Goal: Information Seeking & Learning: Learn about a topic

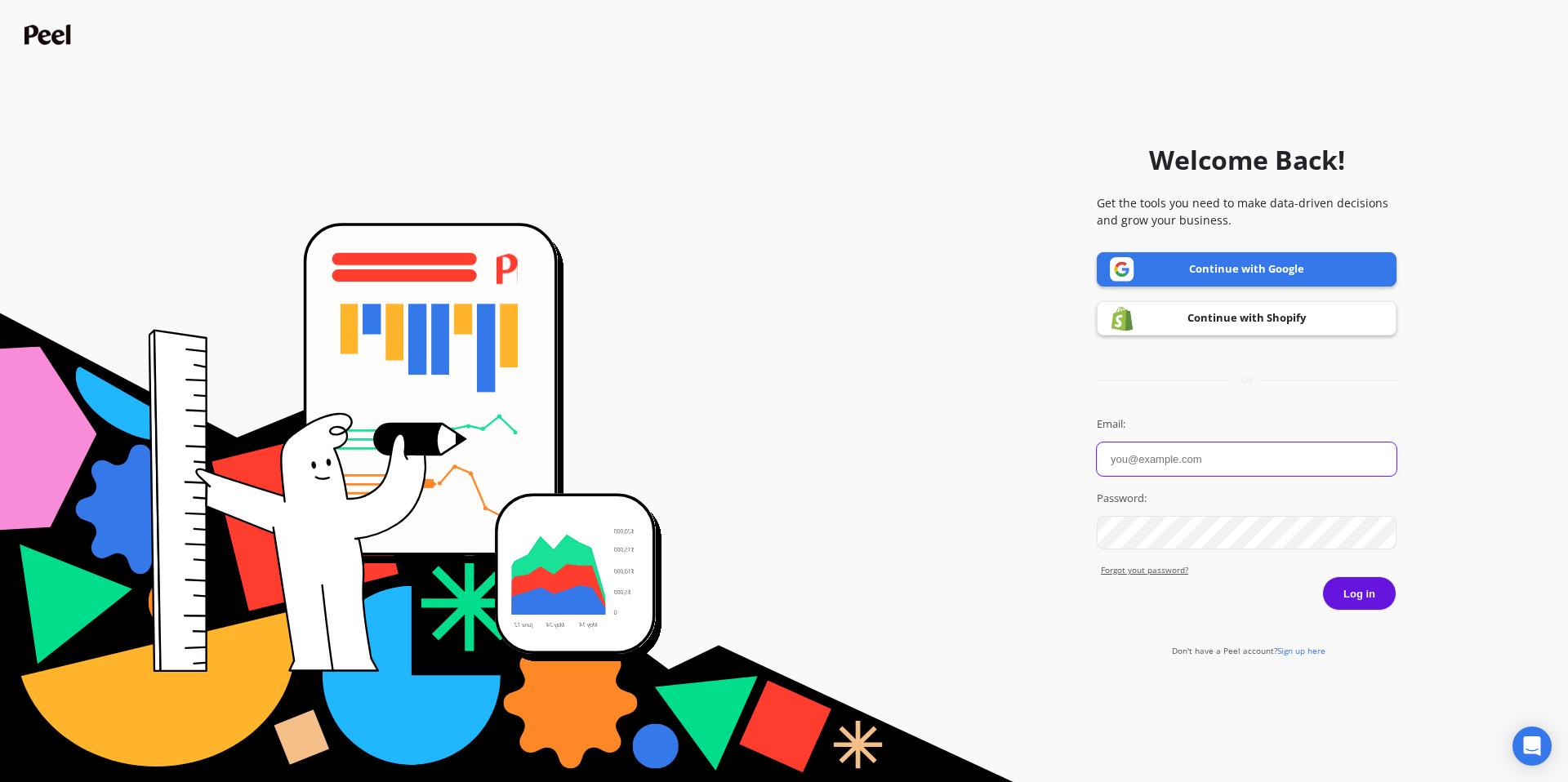
type input "[EMAIL_ADDRESS][DOMAIN_NAME]"
click at [1371, 584] on button "Log in" at bounding box center [1359, 594] width 75 height 35
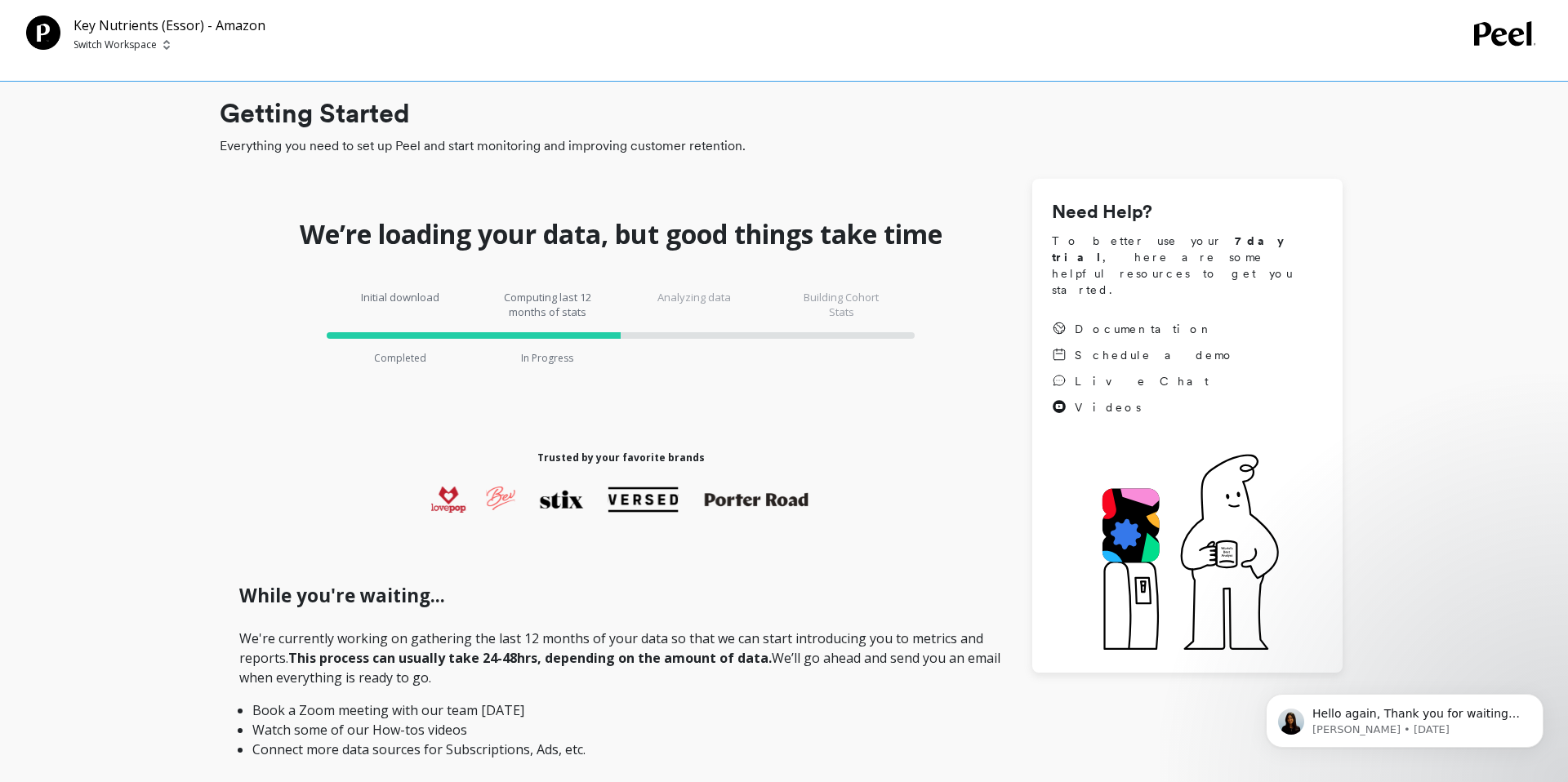
click at [149, 38] on p "Switch Workspace" at bounding box center [115, 45] width 83 height 13
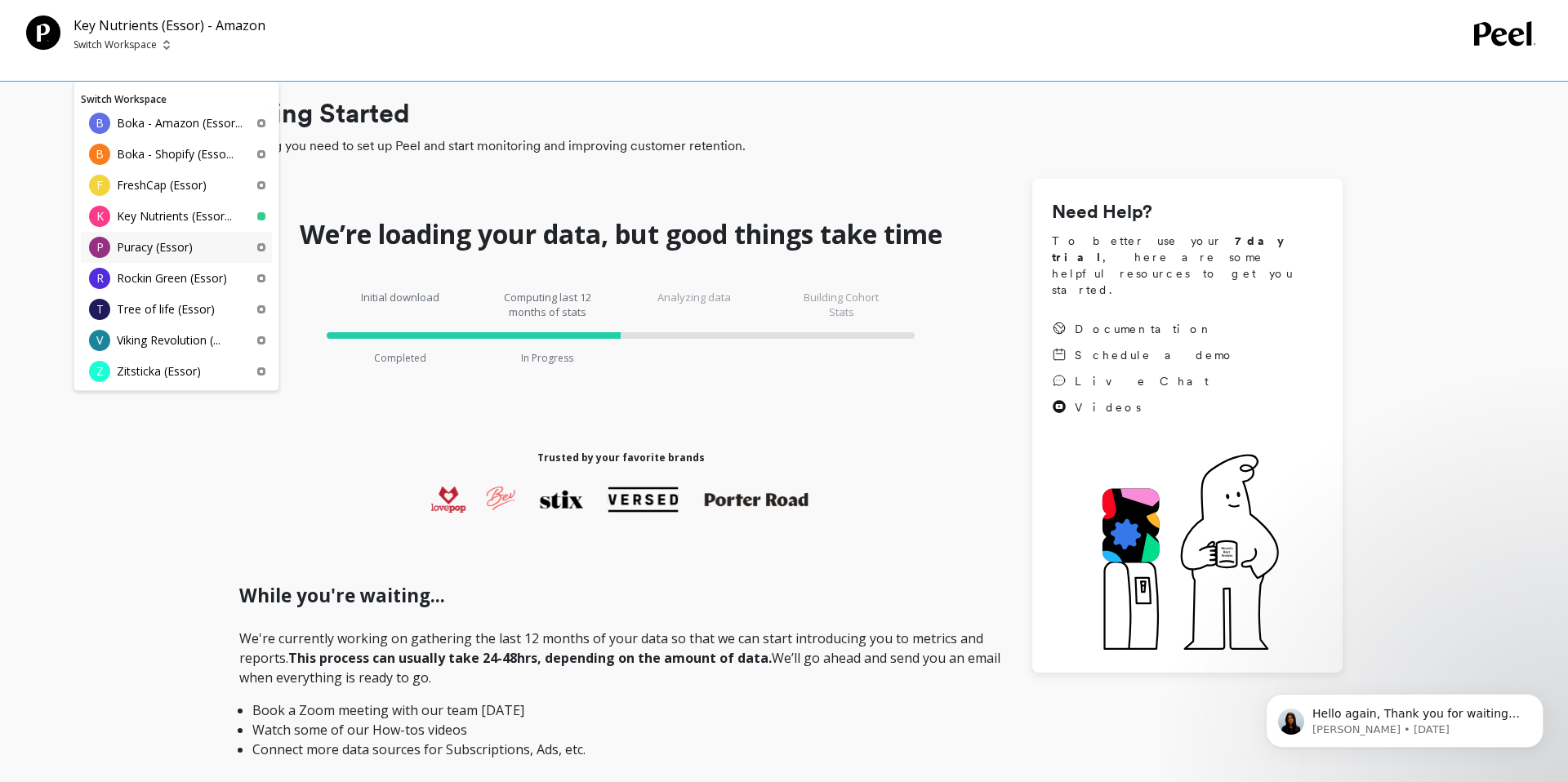
click at [199, 249] on div "P Puracy (Essor)" at bounding box center [177, 248] width 191 height 31
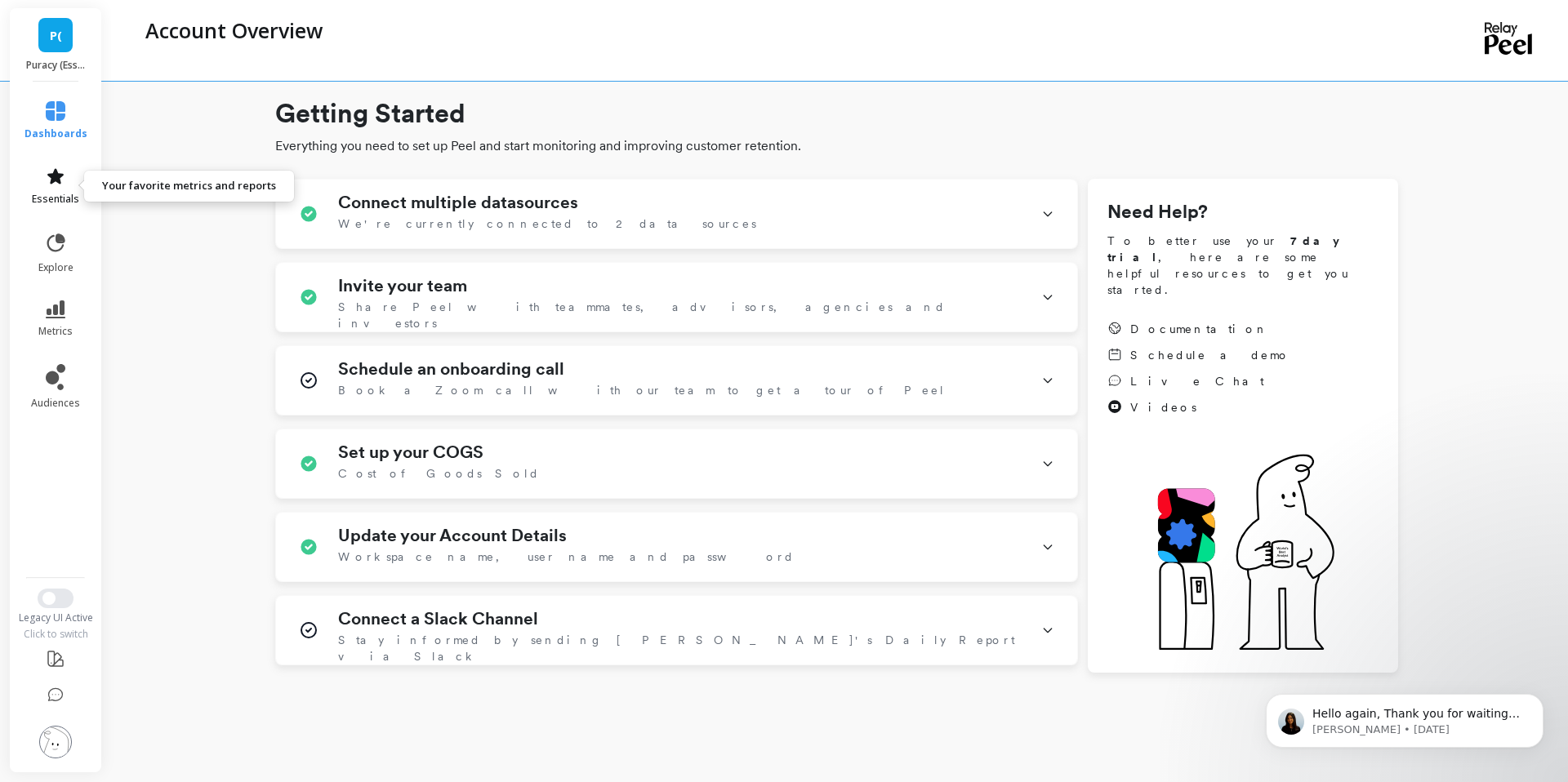
click at [66, 182] on link "essentials" at bounding box center [56, 186] width 63 height 39
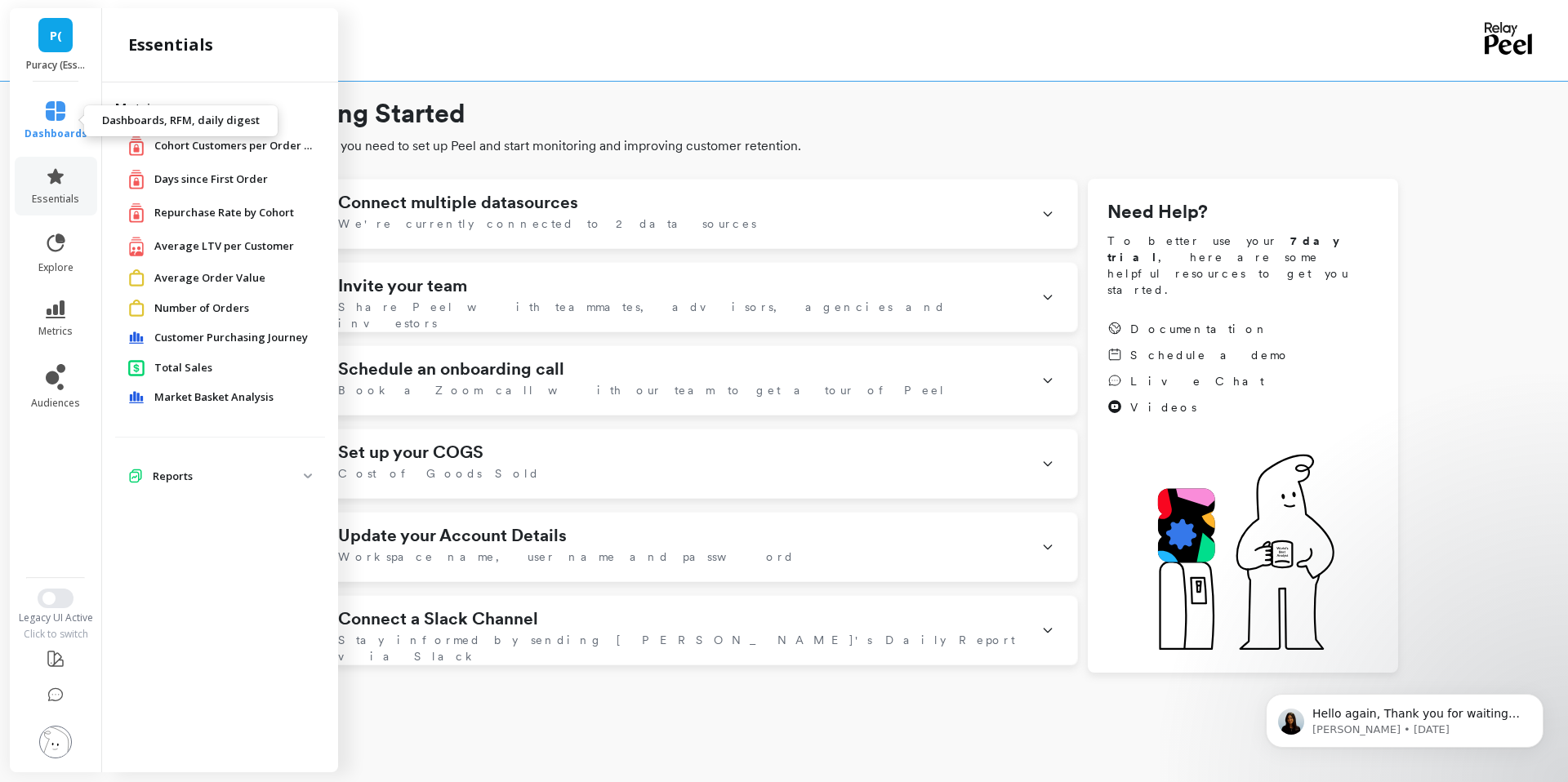
click at [69, 137] on span "dashboards" at bounding box center [56, 134] width 63 height 13
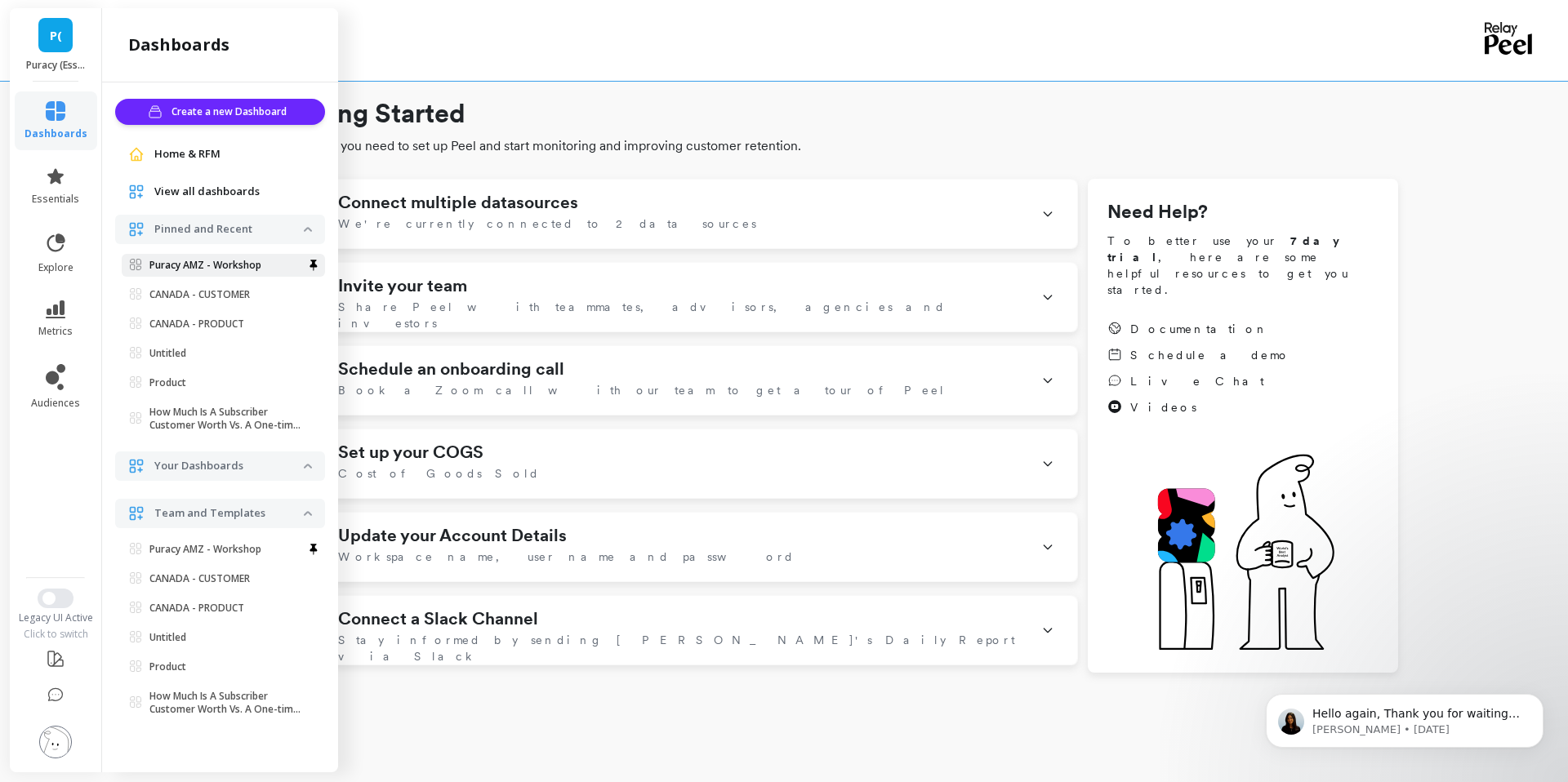
click at [222, 265] on p "Puracy AMZ - Workshop" at bounding box center [205, 265] width 112 height 13
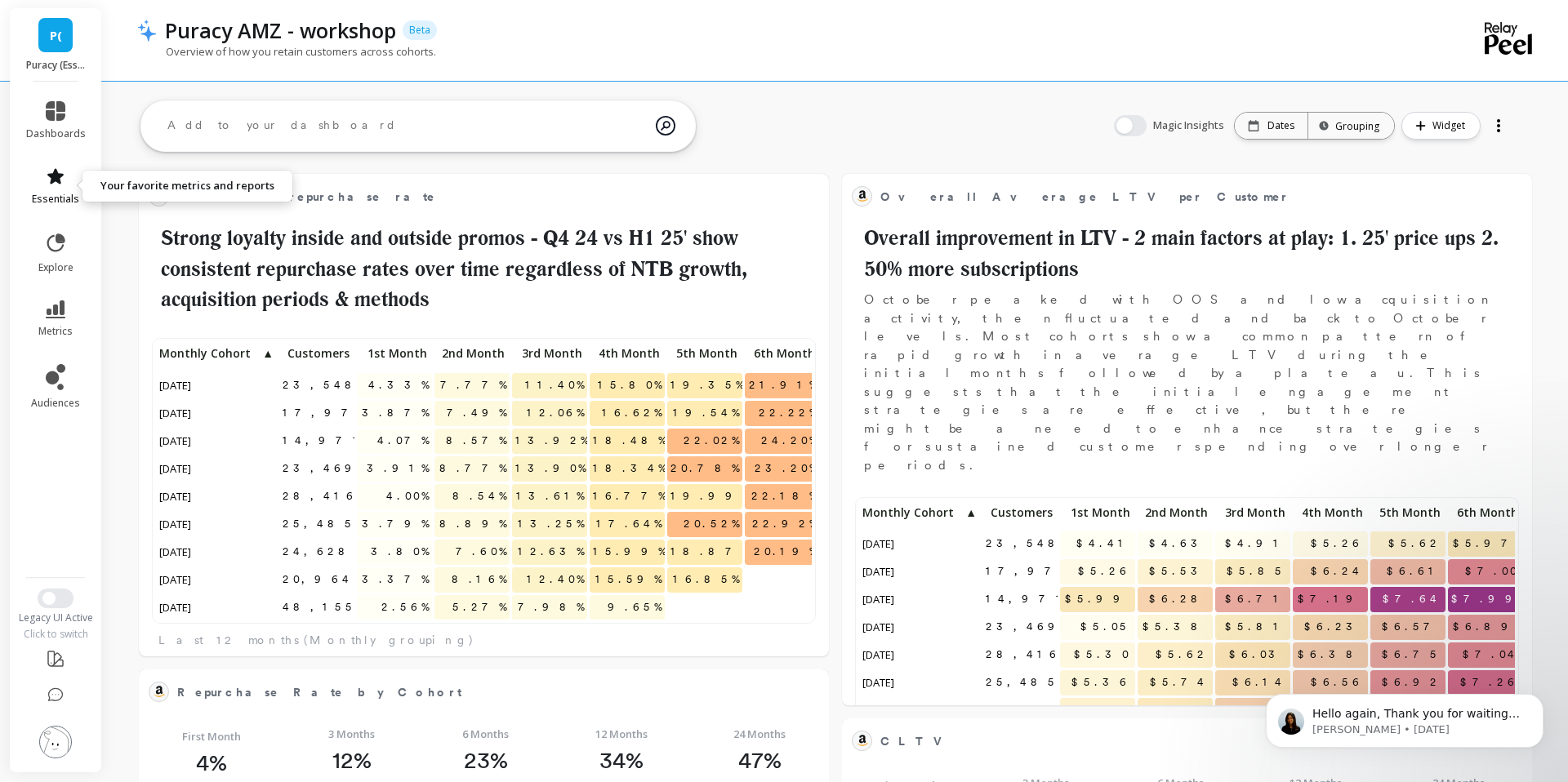
click at [60, 178] on icon at bounding box center [56, 177] width 20 height 20
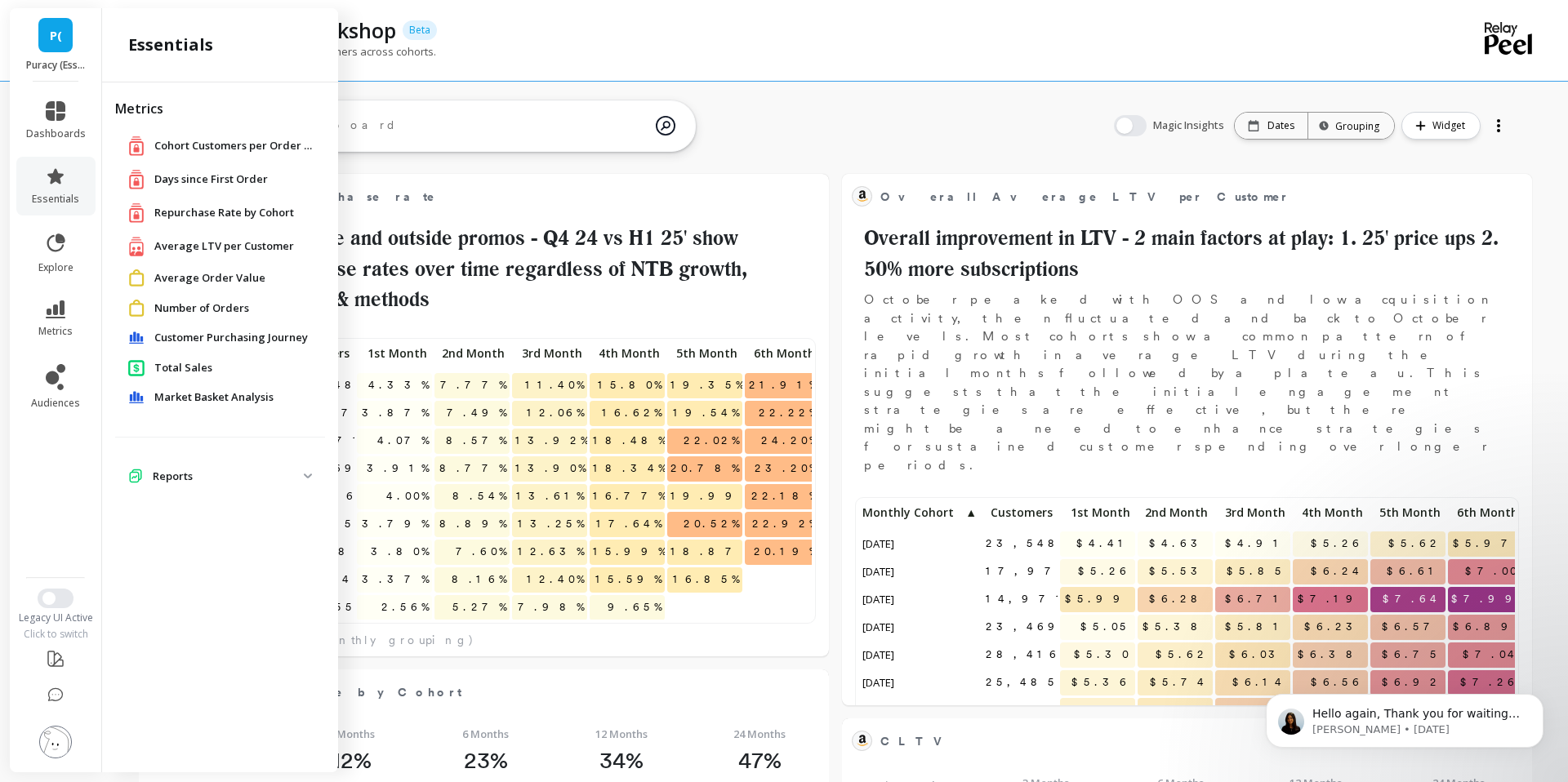
click at [251, 240] on span "Average LTV per Customer" at bounding box center [223, 247] width 139 height 16
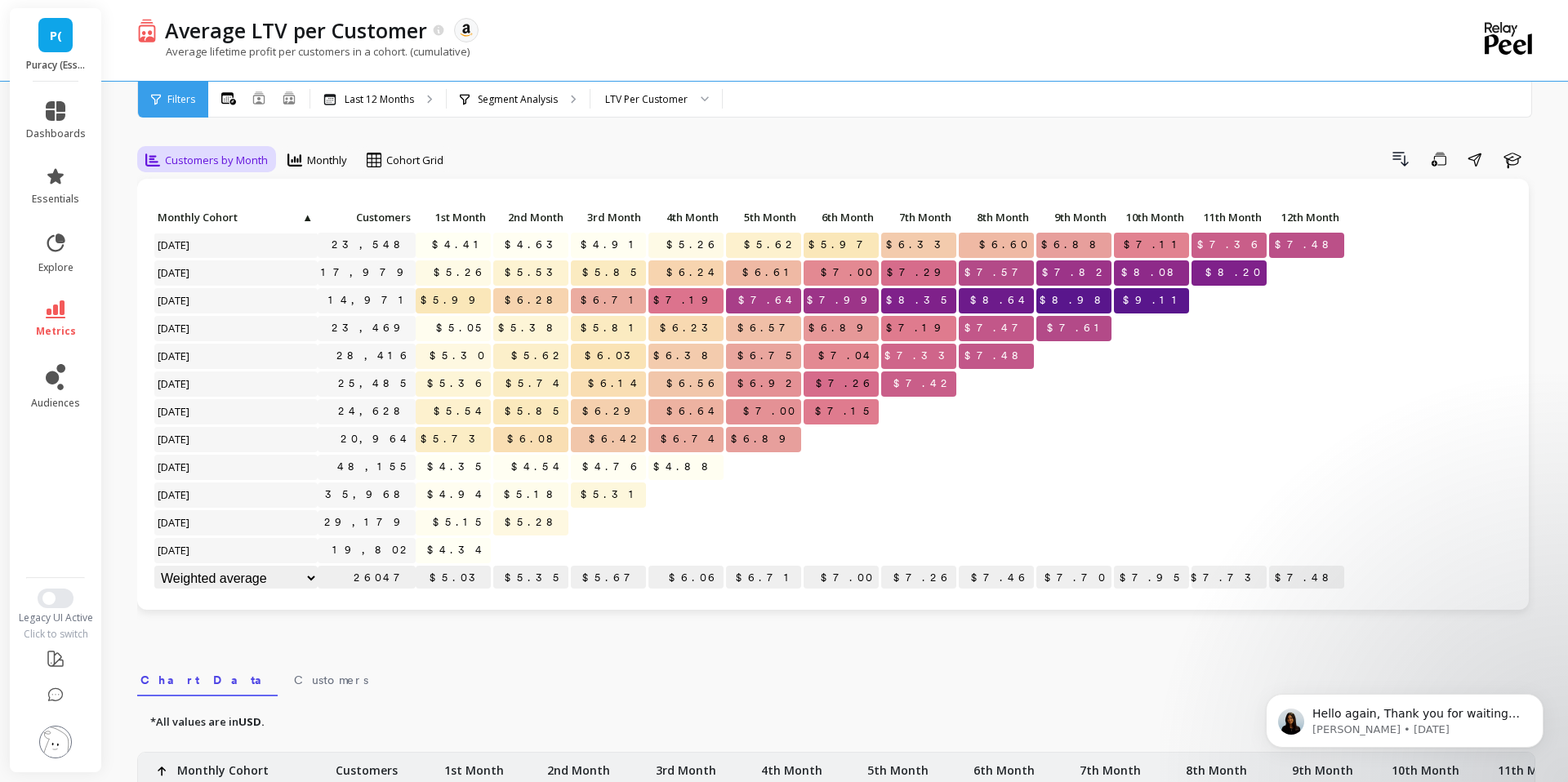
click at [218, 170] on div "Customers by Month" at bounding box center [206, 160] width 132 height 27
click at [312, 167] on span "Monthly" at bounding box center [327, 160] width 40 height 15
click at [158, 95] on icon at bounding box center [156, 99] width 10 height 12
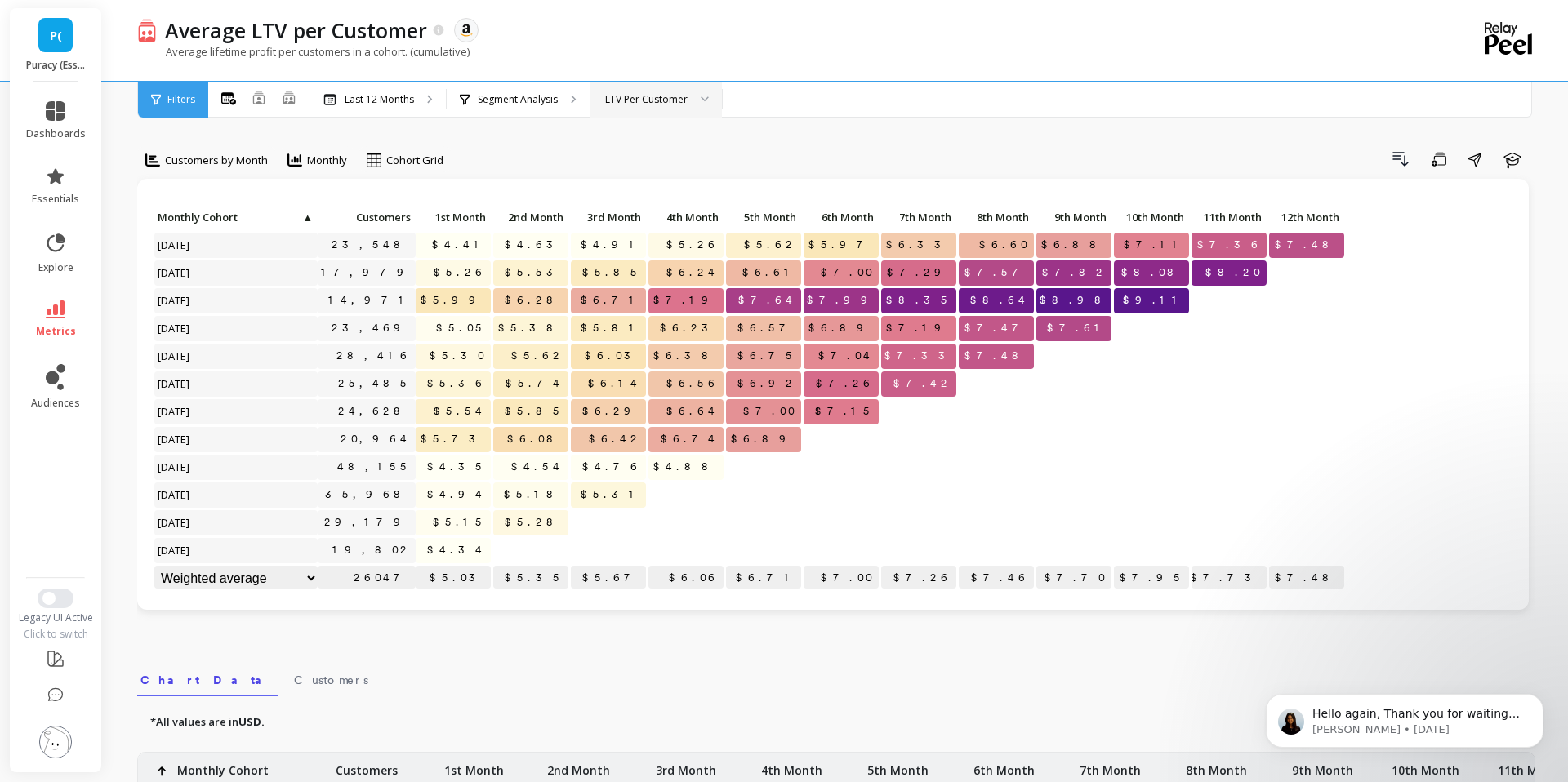
click at [672, 106] on div "LTV Per Customer" at bounding box center [646, 98] width 83 height 15
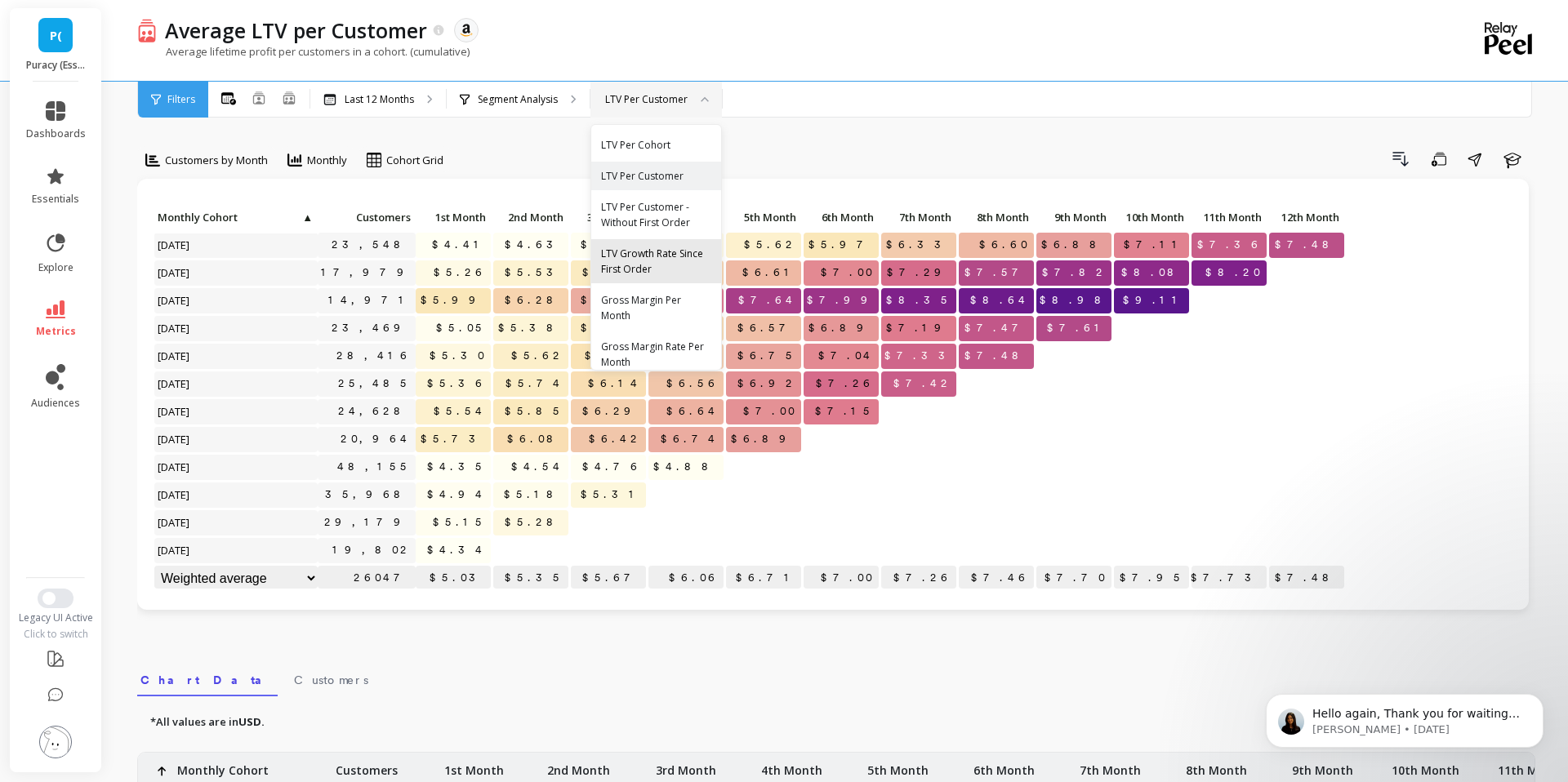
scroll to position [12, 0]
click at [684, 297] on div "Gross Margin Per Month" at bounding box center [656, 296] width 110 height 31
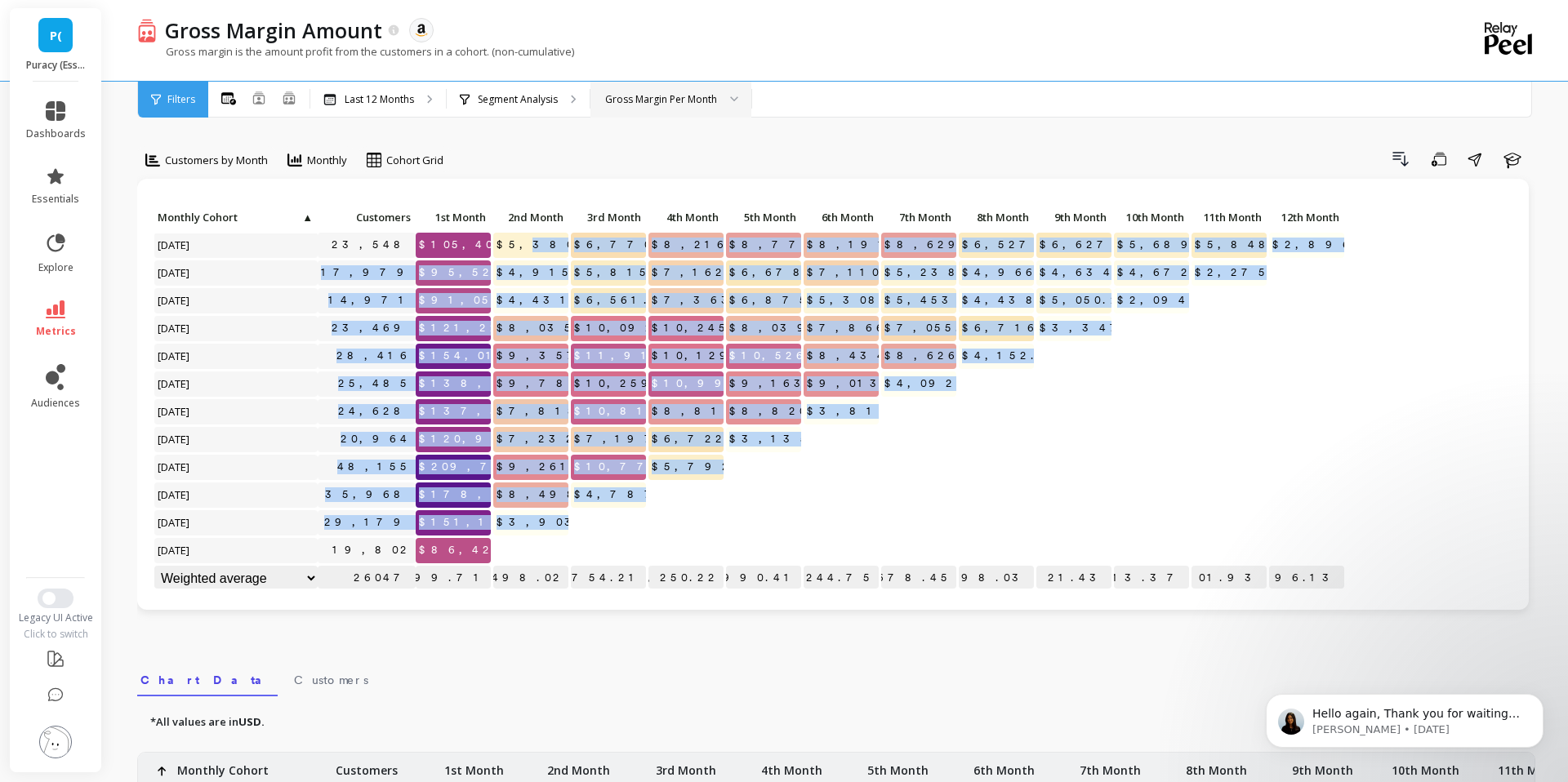
drag, startPoint x: 534, startPoint y: 249, endPoint x: 550, endPoint y: 528, distance: 279.5
click at [550, 526] on div "Click to create an audience 23,548 $105,404.11 $5,380.77 $6,770.16 $8,216.41 $8…" at bounding box center [749, 399] width 1192 height 389
click at [550, 528] on span "$3,903.75" at bounding box center [558, 522] width 129 height 25
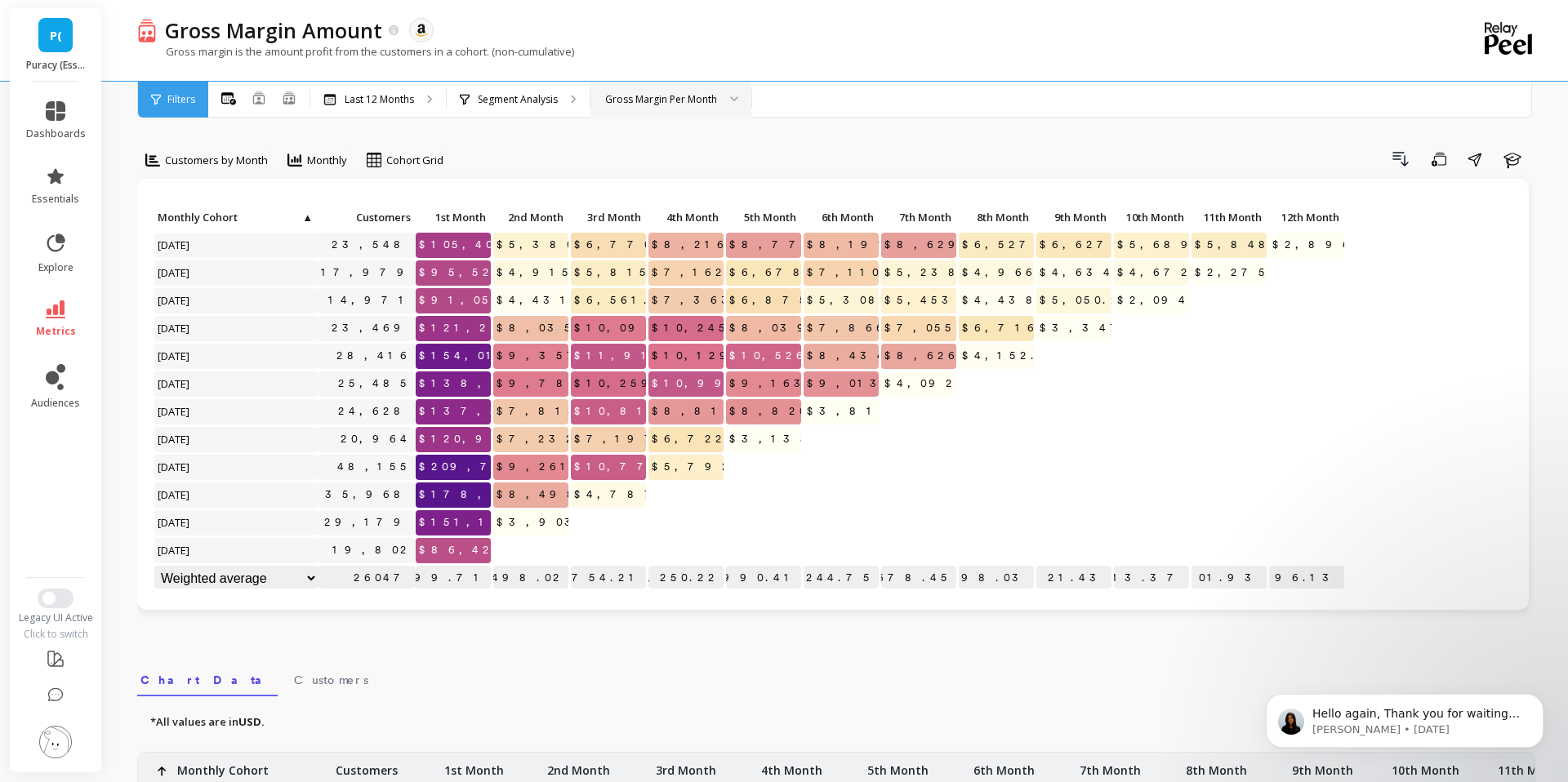
click at [656, 109] on div "Gross Margin Per Month" at bounding box center [670, 99] width 161 height 36
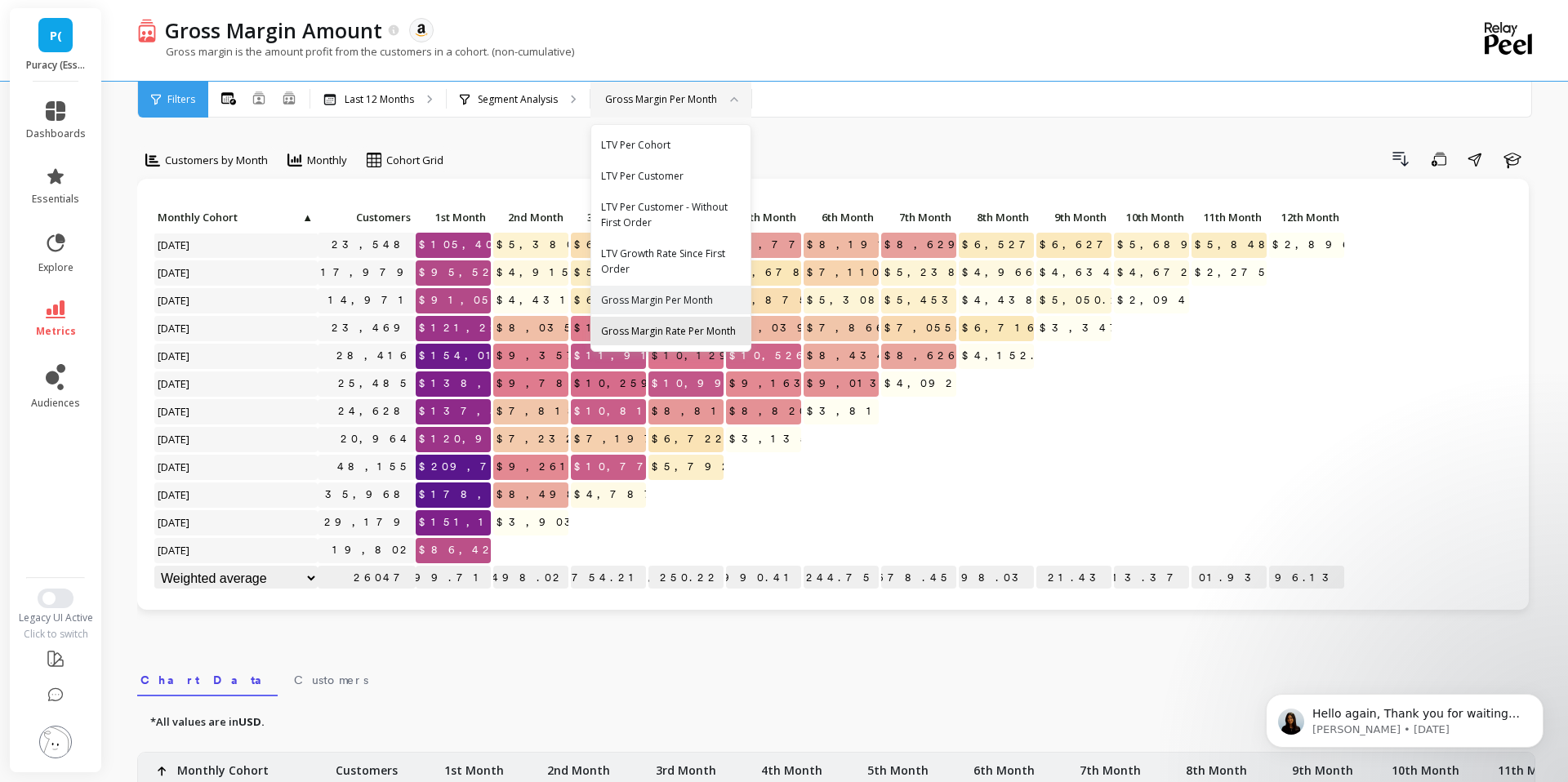
click at [647, 327] on div "Gross Margin Rate Per Month" at bounding box center [670, 330] width 139 height 15
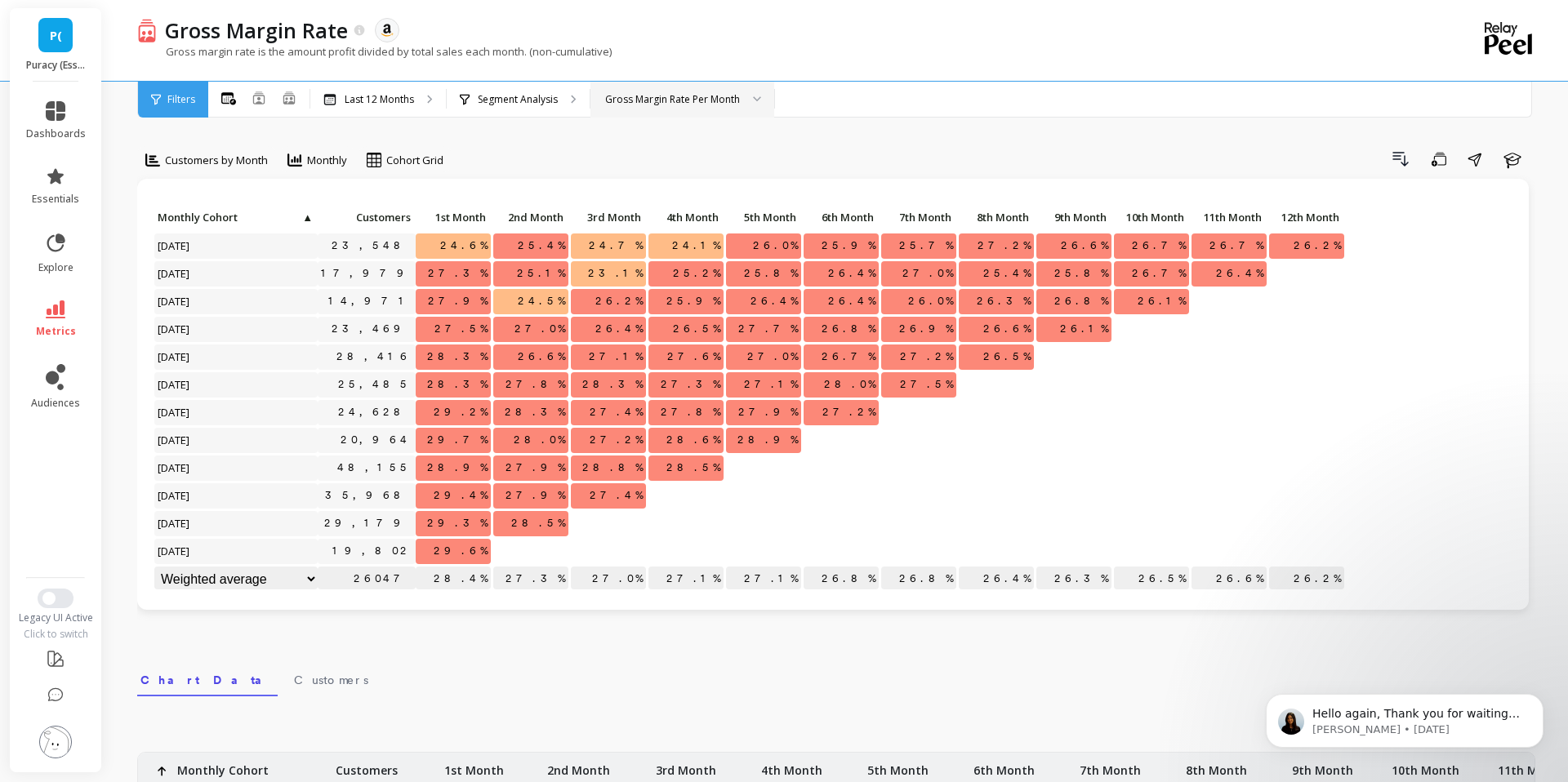
click at [691, 85] on div "Gross Margin Rate Per Month" at bounding box center [682, 99] width 184 height 36
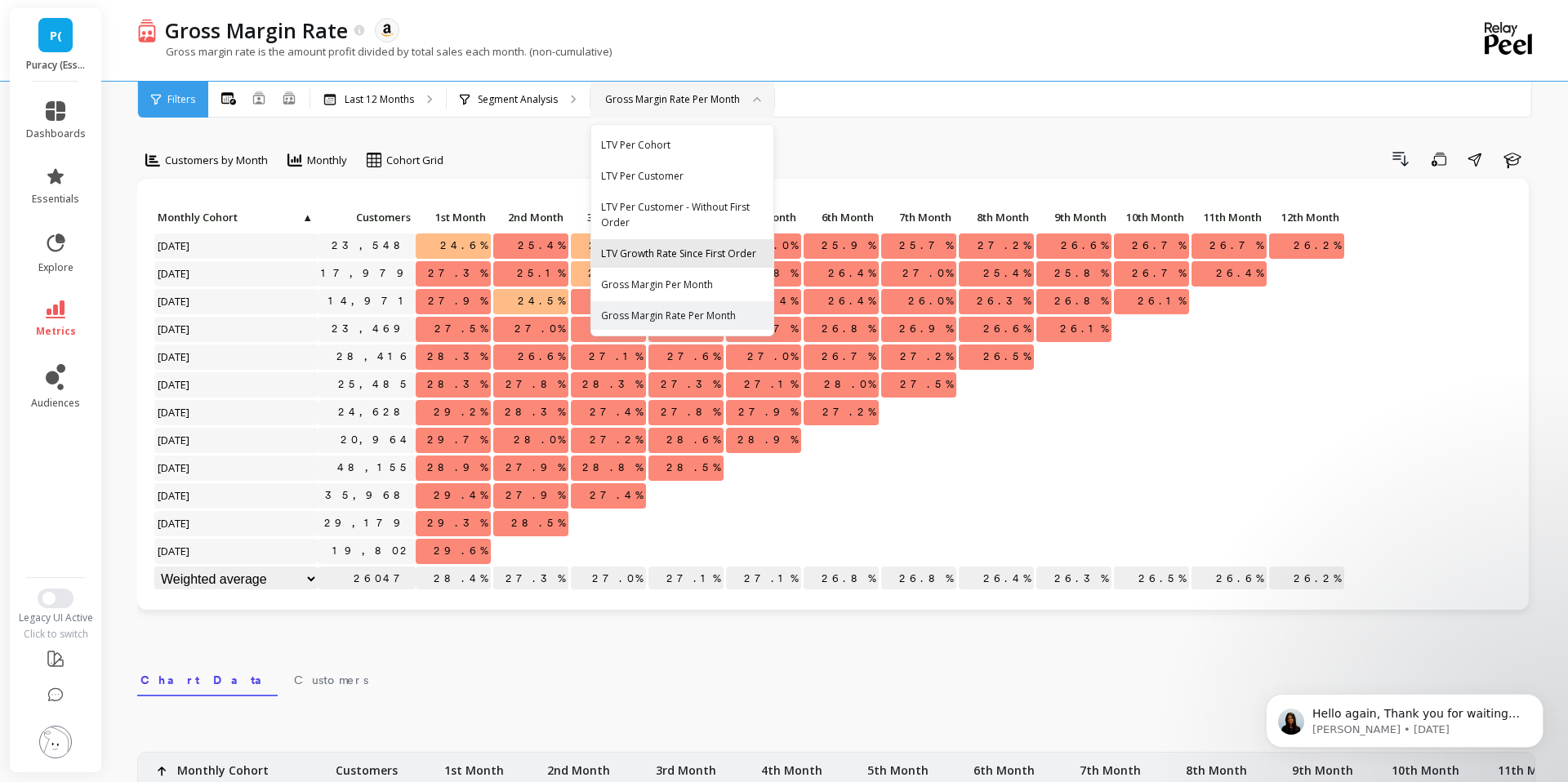
click at [708, 251] on div "LTV Growth Rate Since First Order" at bounding box center [682, 253] width 162 height 15
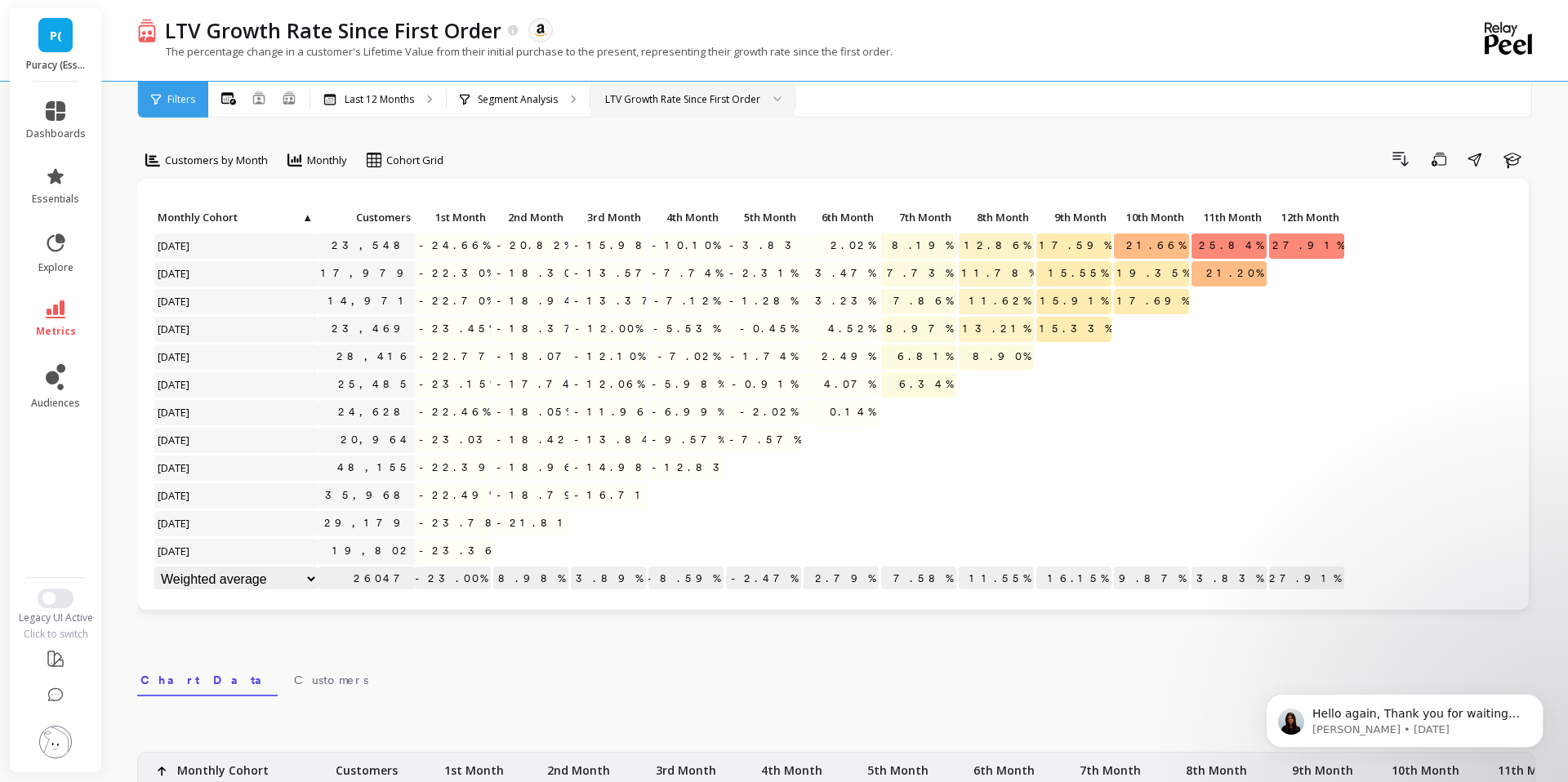
click at [705, 105] on div "LTV Growth Rate Since First Order" at bounding box center [682, 98] width 155 height 15
click at [718, 210] on div "LTV Per Customer - Without First Order" at bounding box center [692, 207] width 183 height 15
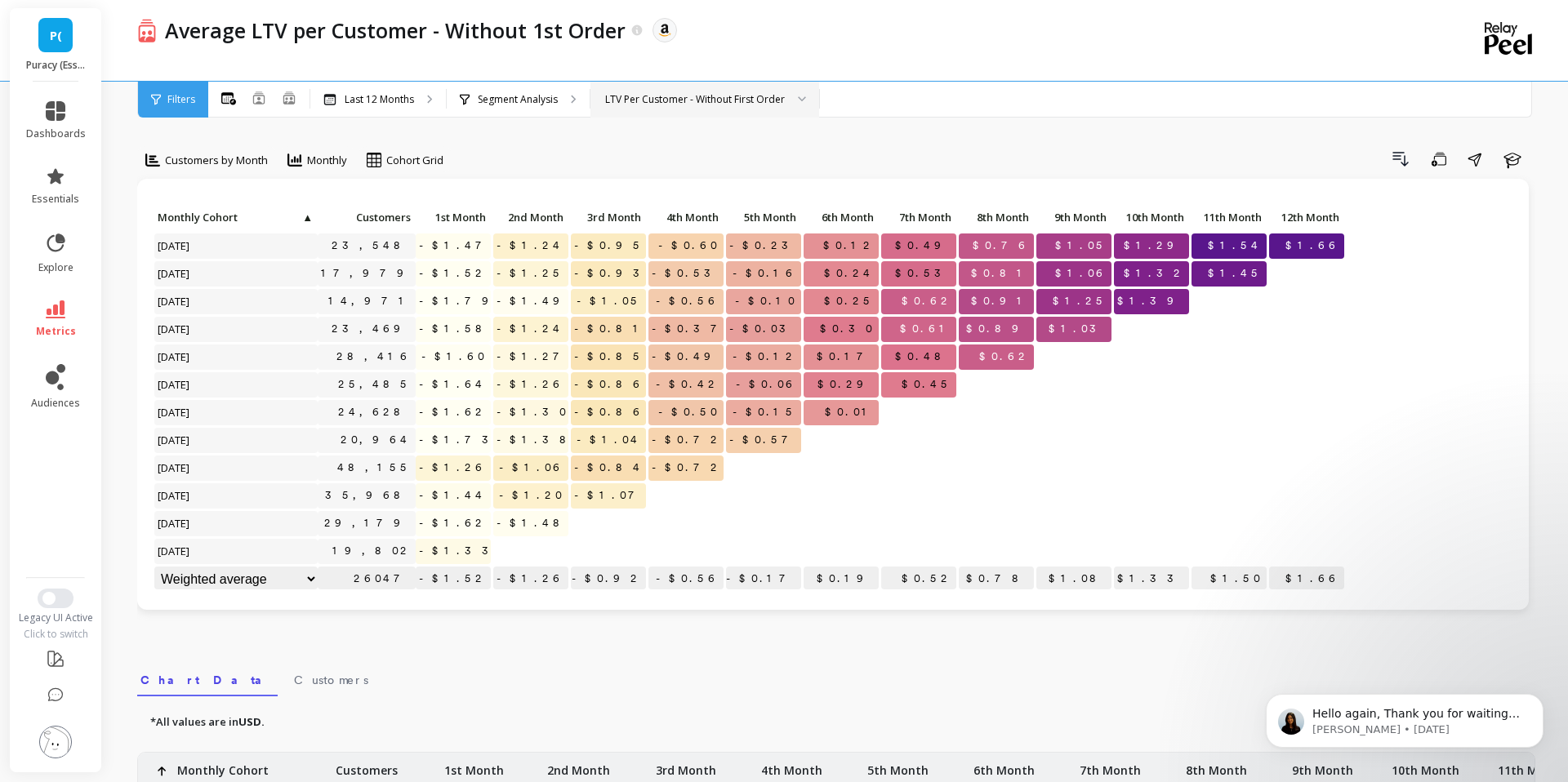
click at [762, 107] on div "LTV Per Customer - Without First Order" at bounding box center [704, 99] width 229 height 36
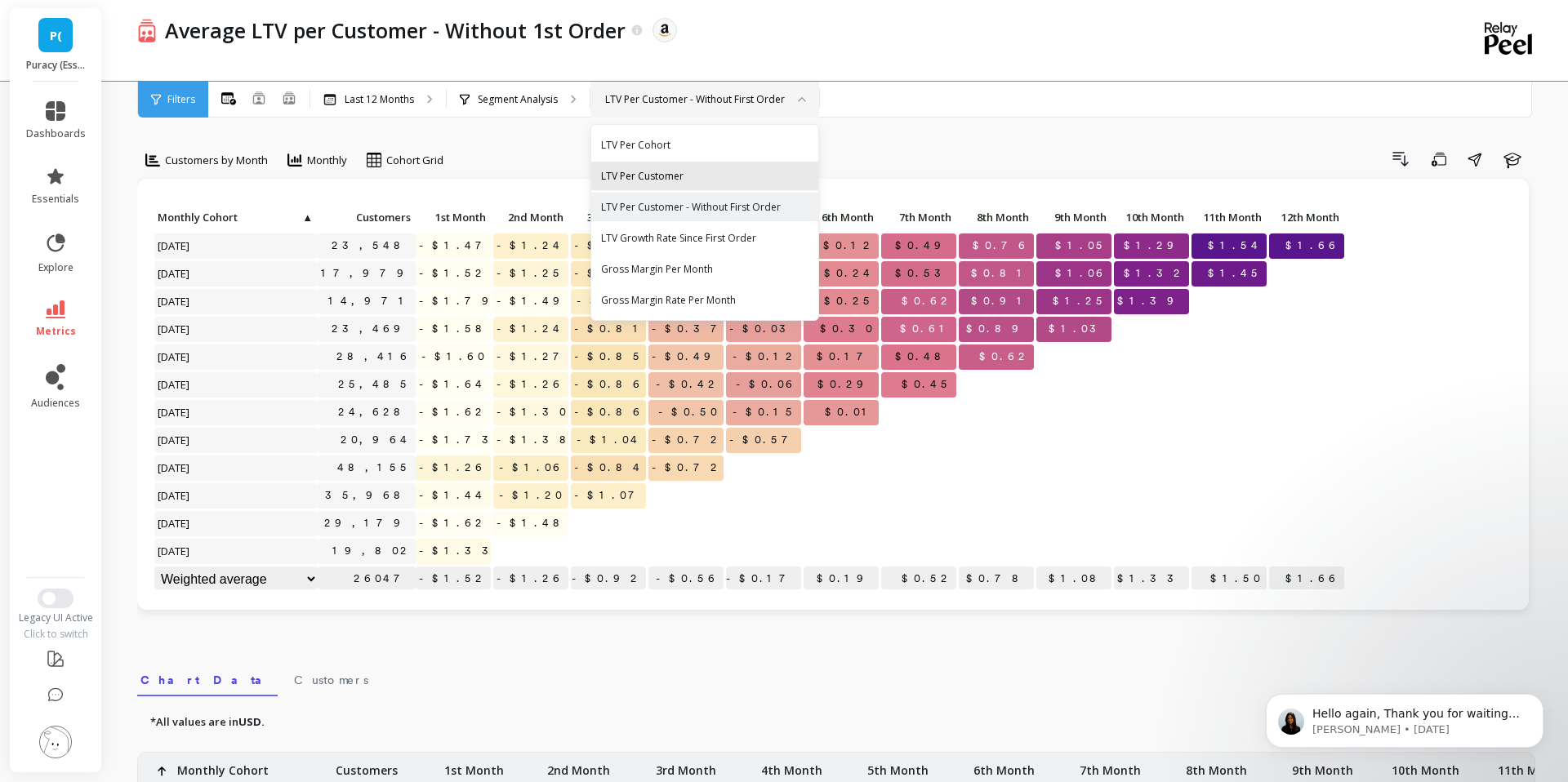
click at [735, 171] on div "LTV Per Customer" at bounding box center [705, 176] width 208 height 15
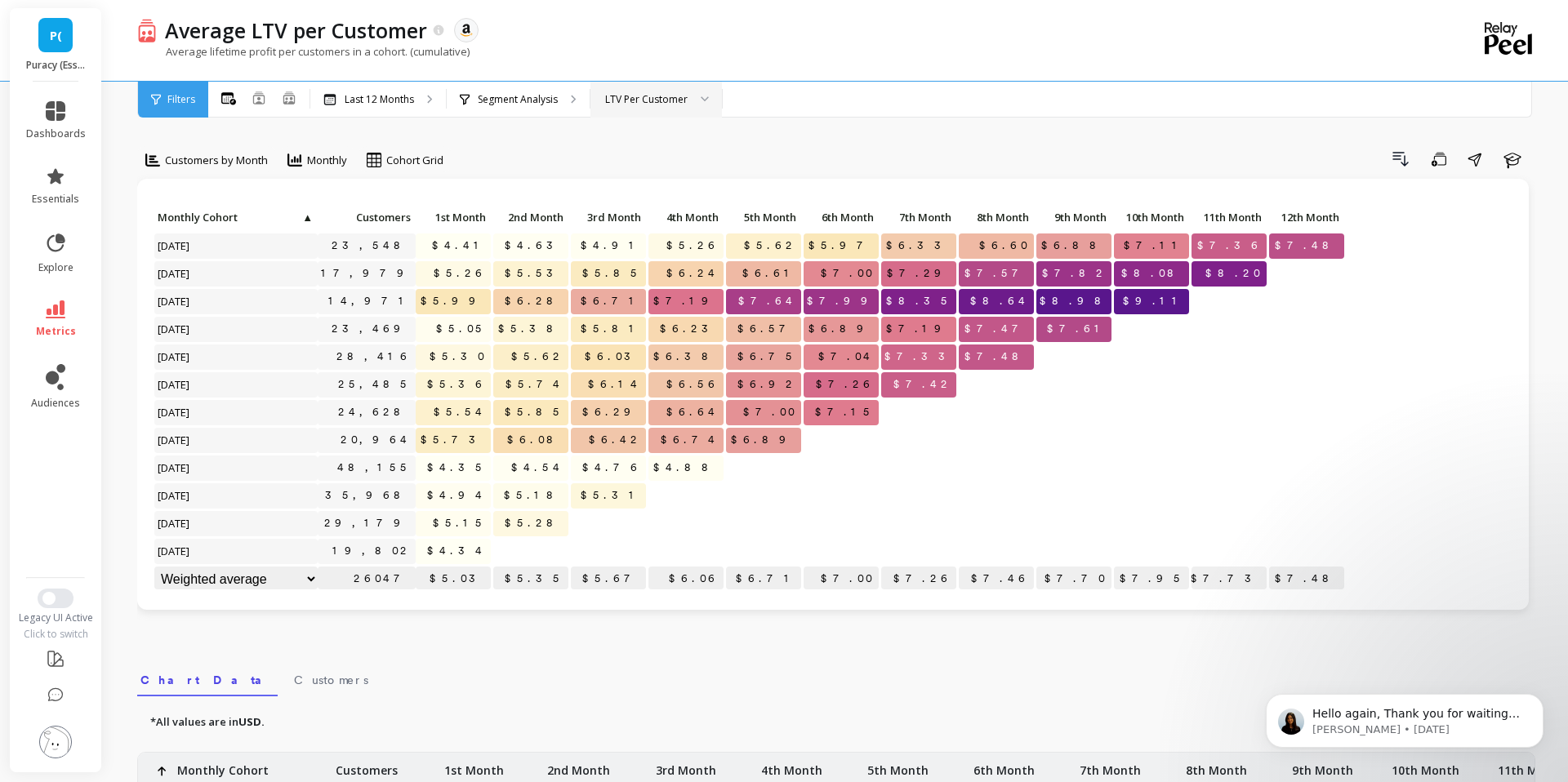
click at [705, 105] on div at bounding box center [699, 99] width 20 height 36
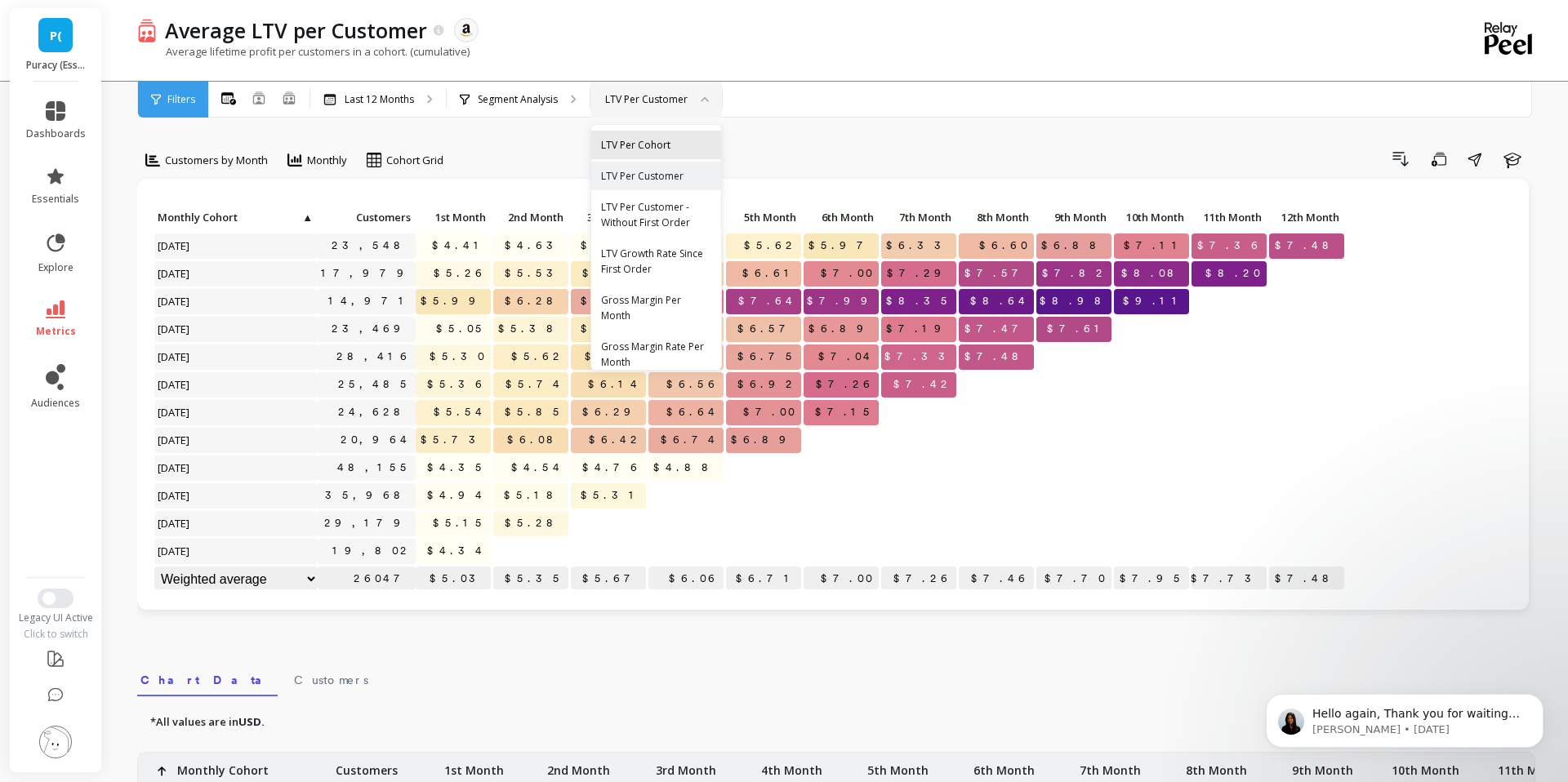
click at [693, 133] on div "LTV Per Cohort" at bounding box center [656, 144] width 130 height 28
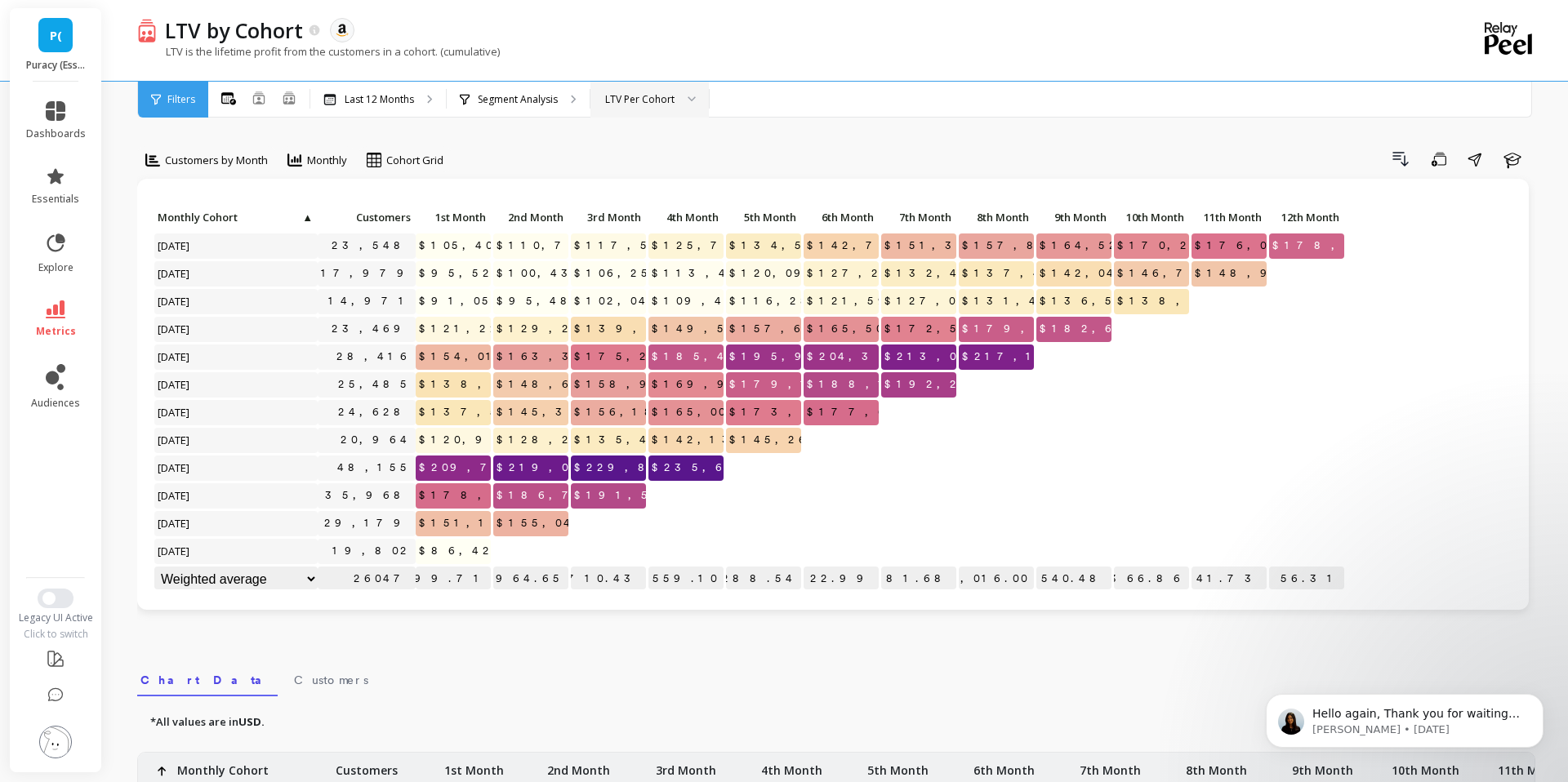
click at [692, 108] on div at bounding box center [687, 99] width 20 height 36
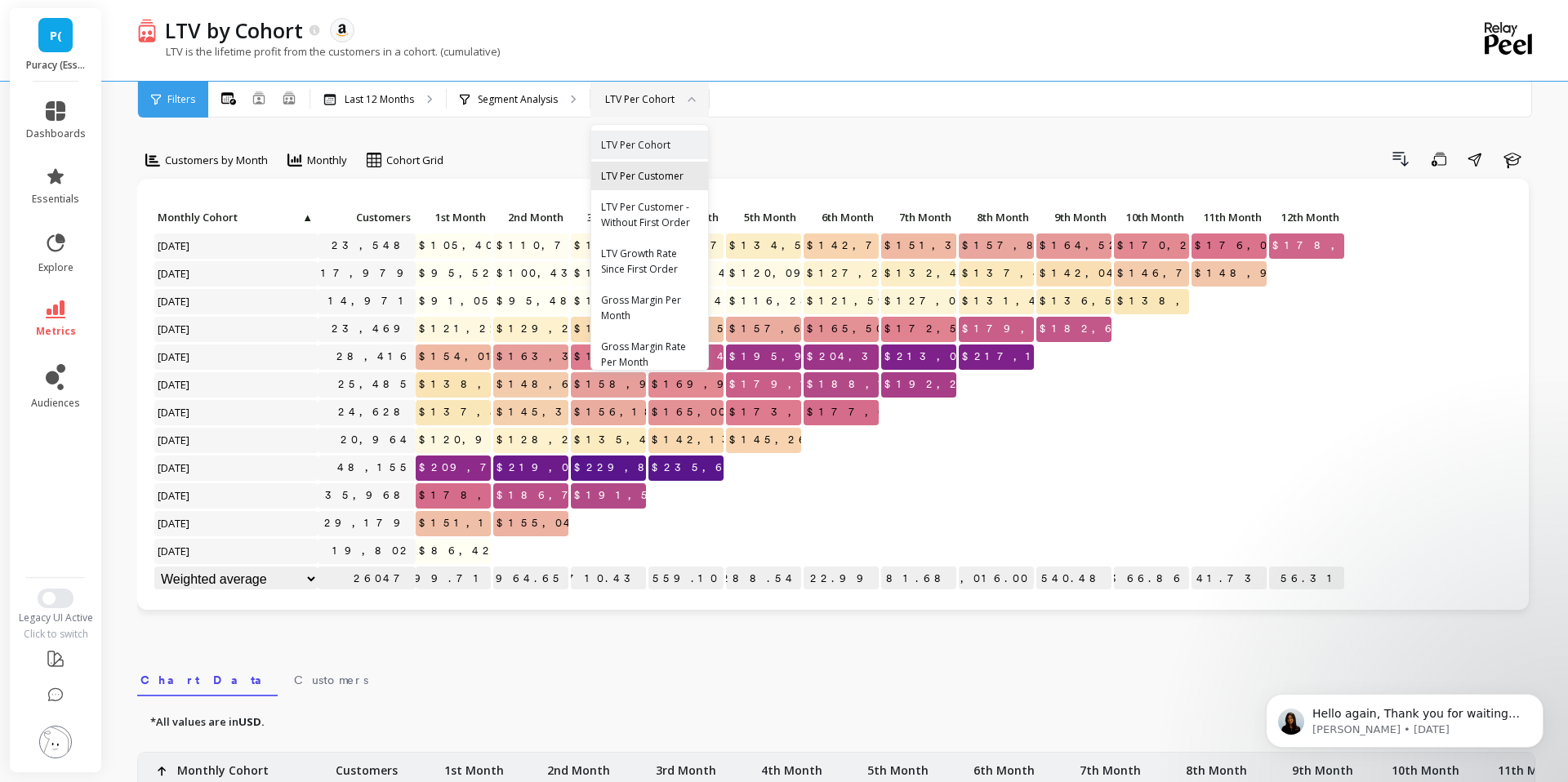
click at [666, 170] on div "LTV Per Customer" at bounding box center [649, 176] width 97 height 15
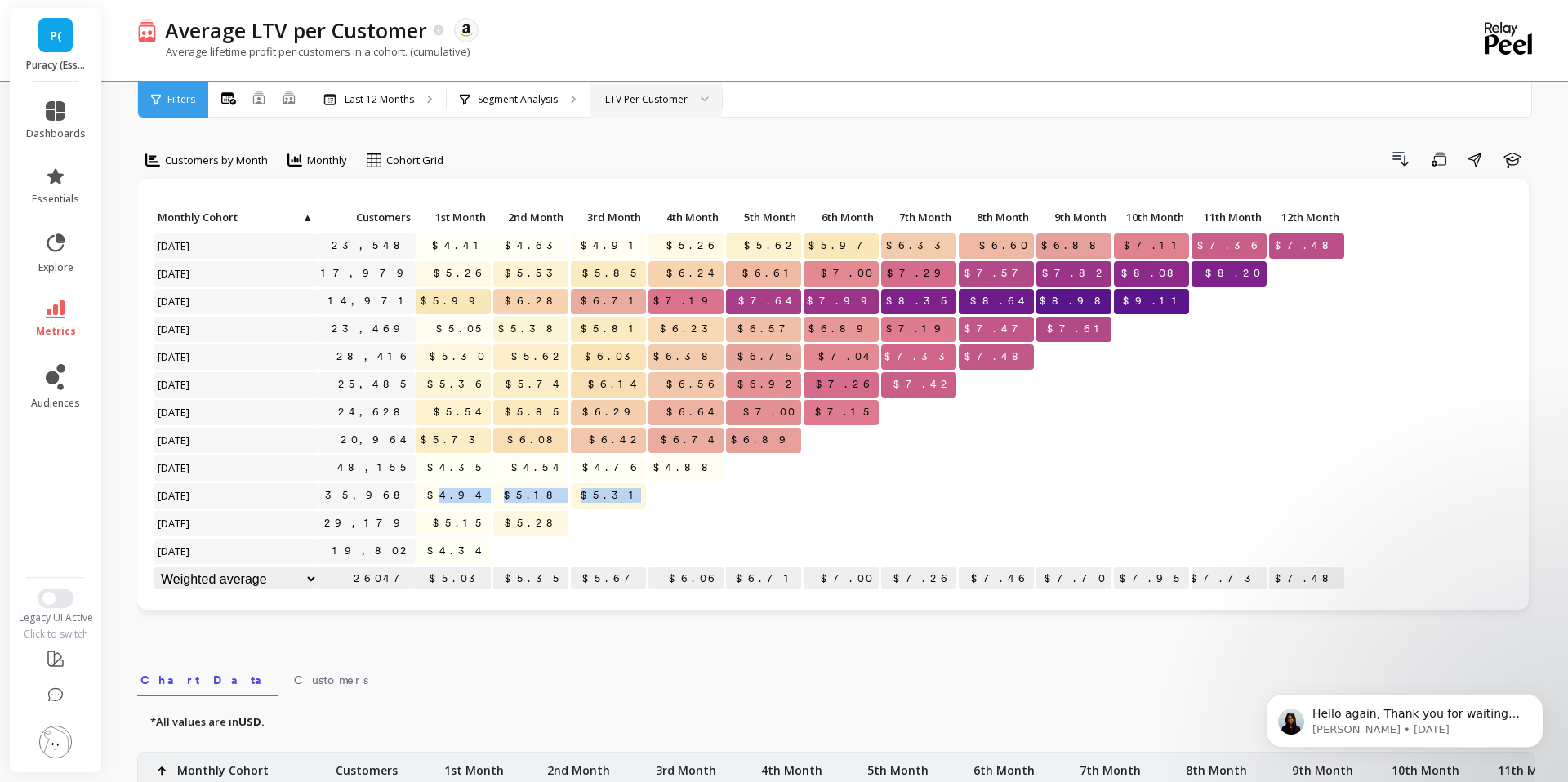
drag, startPoint x: 463, startPoint y: 494, endPoint x: 653, endPoint y: 501, distance: 190.1
click at [653, 501] on div "Click to create an audience 23,548 $4.41 $4.63 $4.91 $5.26 $5.62 $5.97 $6.33 $6…" at bounding box center [749, 400] width 1192 height 389
click at [651, 501] on div at bounding box center [686, 496] width 76 height 25
